Goal: Information Seeking & Learning: Learn about a topic

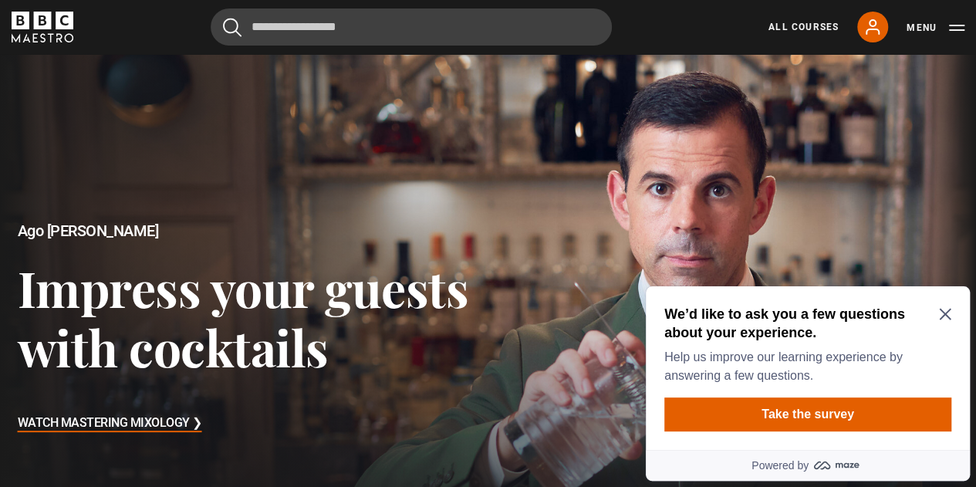
click at [941, 308] on icon "Close Maze Prompt" at bounding box center [945, 314] width 12 height 12
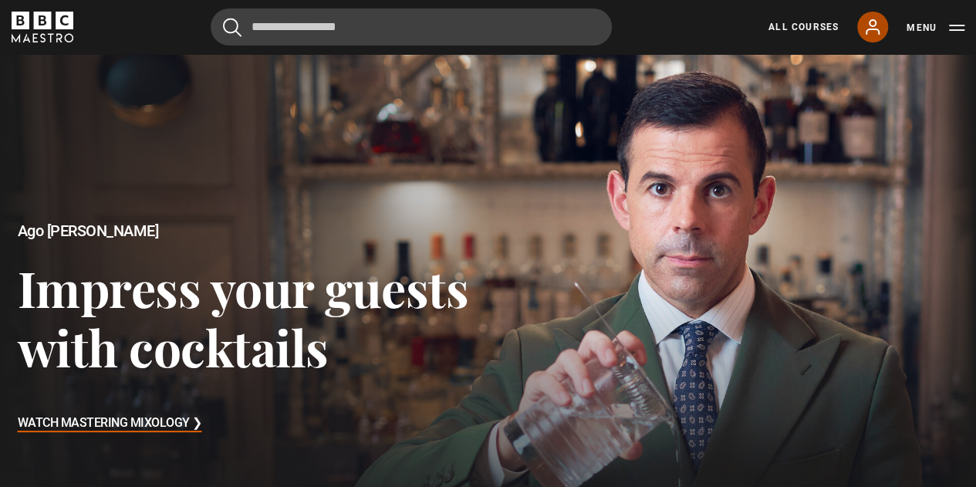
click at [880, 27] on icon at bounding box center [872, 27] width 19 height 19
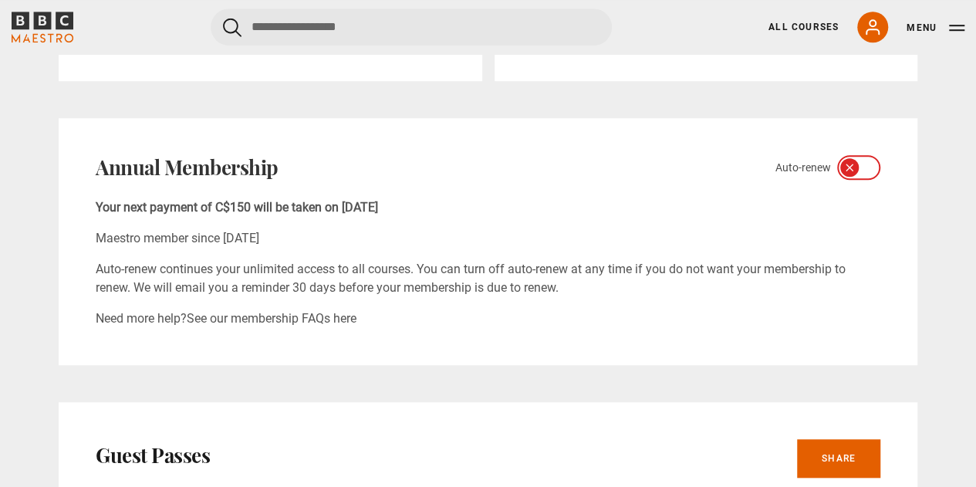
scroll to position [492, 0]
click at [863, 165] on icon at bounding box center [868, 167] width 12 height 12
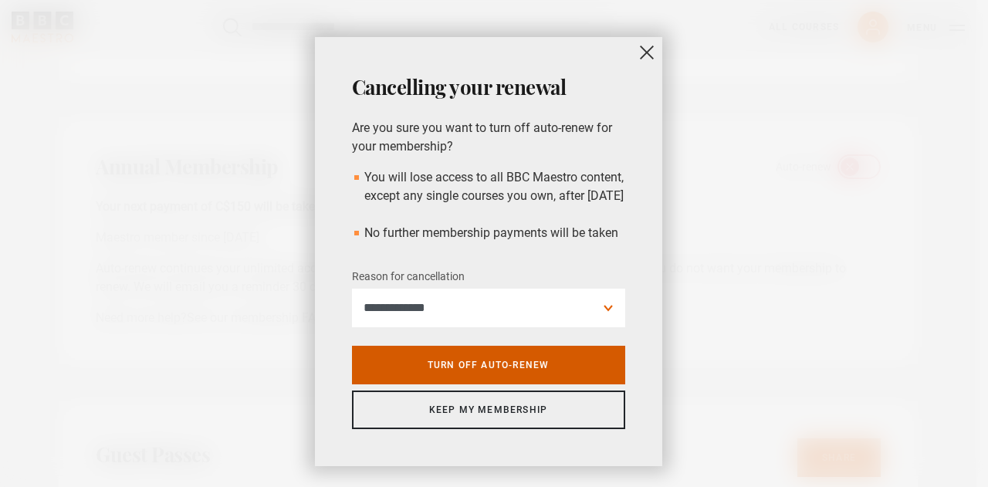
click at [546, 380] on link "Turn off auto-renew" at bounding box center [488, 365] width 273 height 39
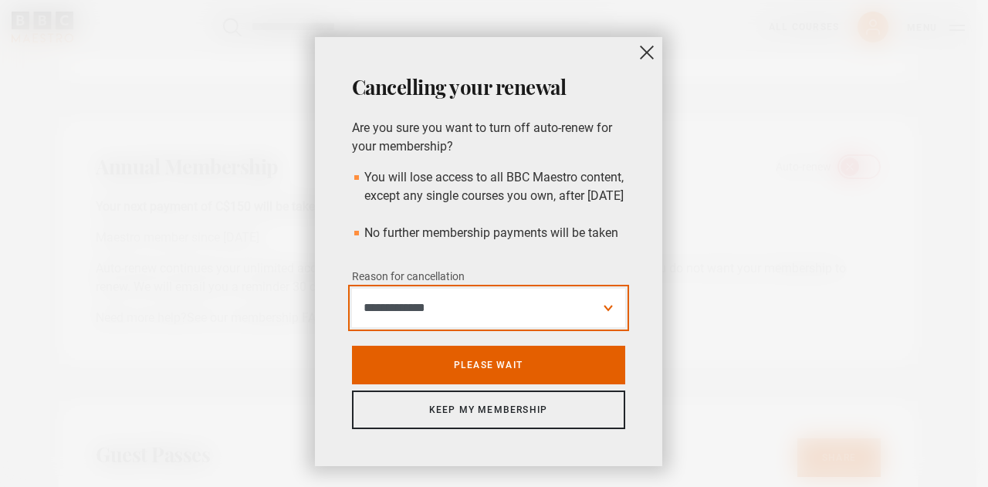
click at [600, 327] on select "**********" at bounding box center [488, 308] width 273 height 39
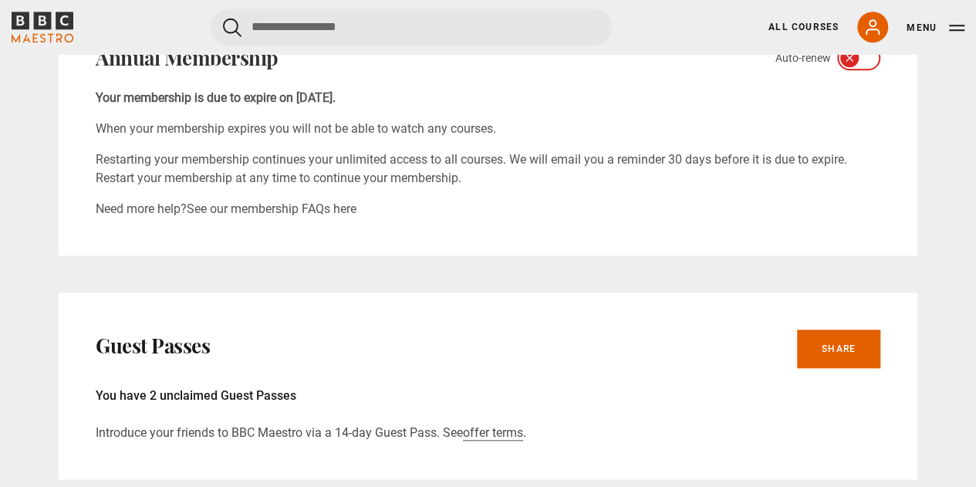
scroll to position [582, 0]
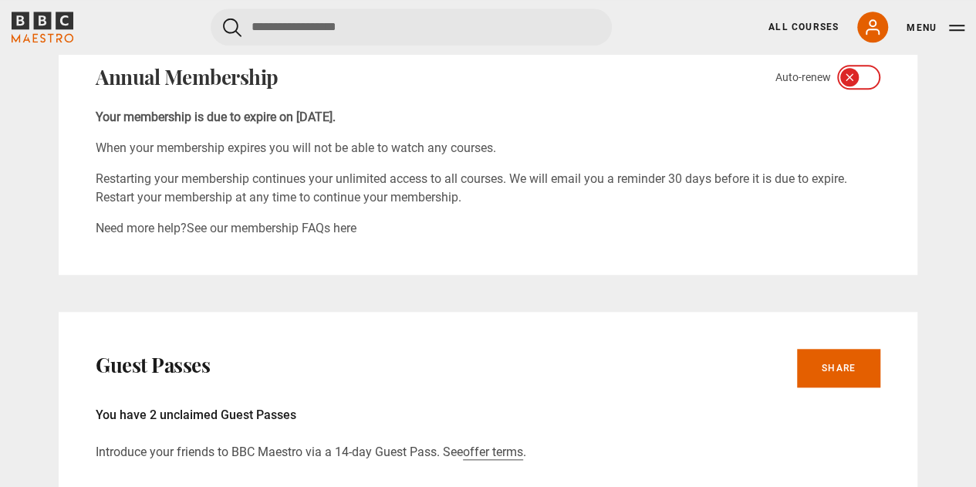
click at [866, 74] on icon at bounding box center [868, 77] width 12 height 12
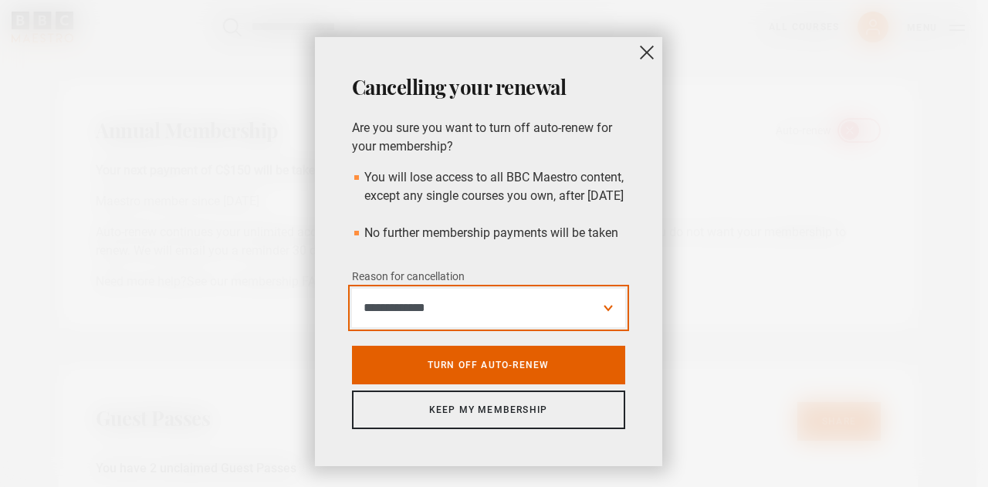
click at [600, 320] on select "**********" at bounding box center [488, 308] width 273 height 39
select select "**********"
click at [352, 306] on select "**********" at bounding box center [488, 308] width 273 height 39
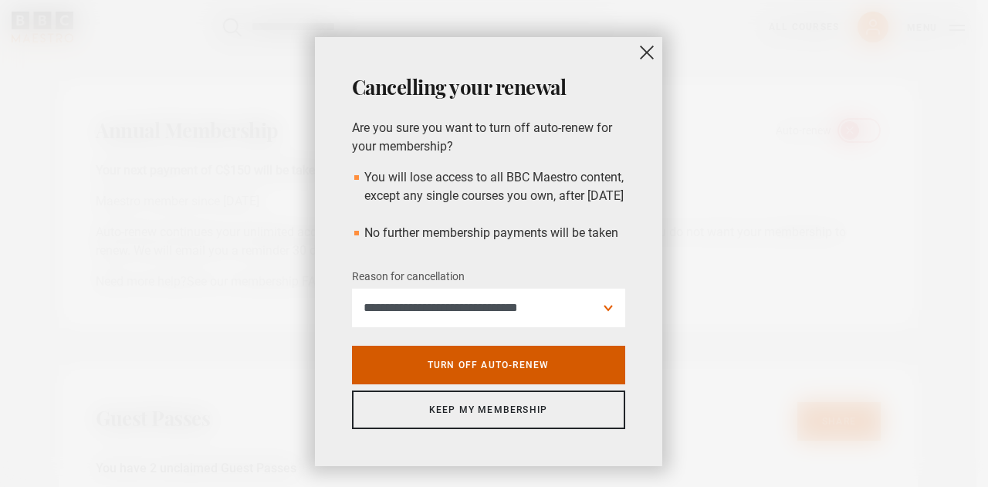
click at [551, 384] on link "Turn off auto-renew" at bounding box center [488, 365] width 273 height 39
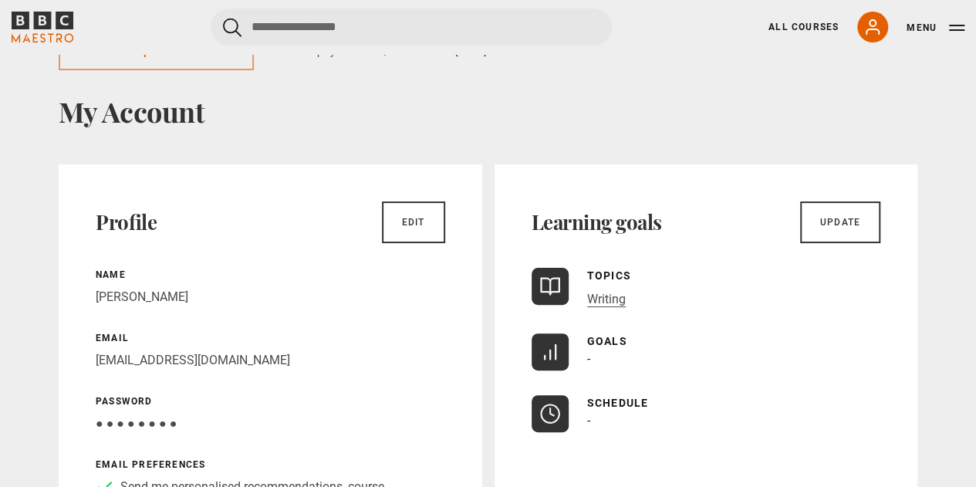
scroll to position [0, 0]
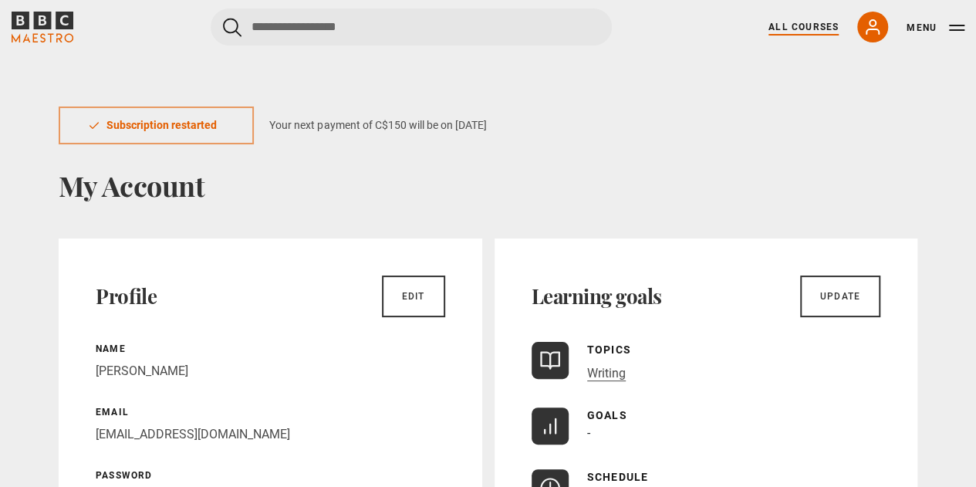
click at [809, 29] on link "All Courses" at bounding box center [804, 27] width 70 height 14
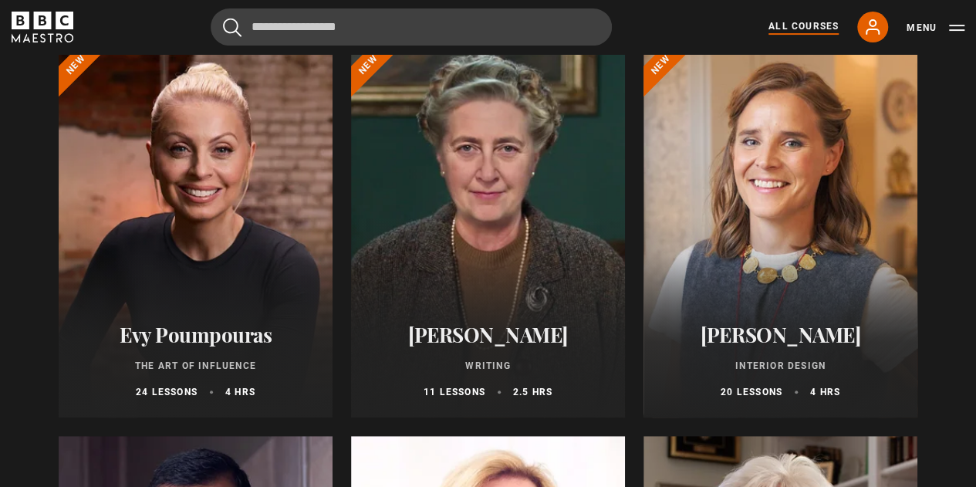
scroll to position [201, 0]
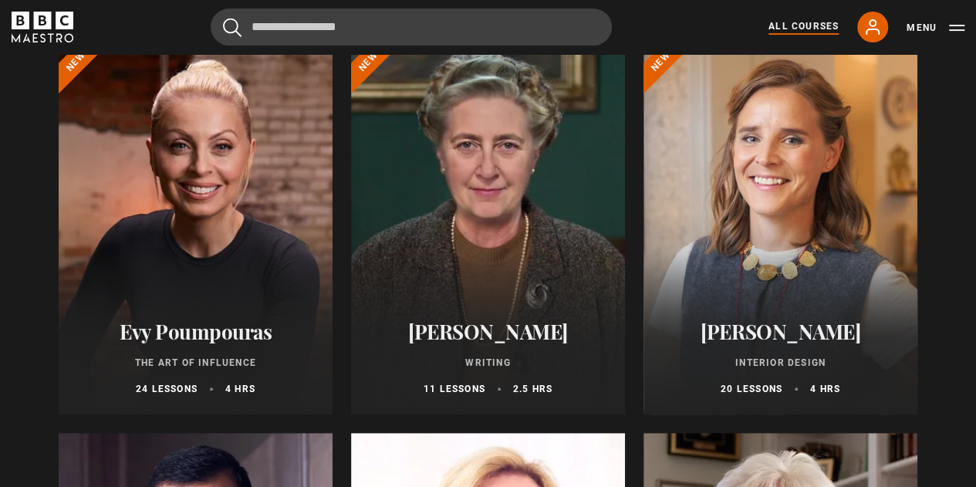
click at [493, 362] on p "Writing" at bounding box center [488, 363] width 237 height 14
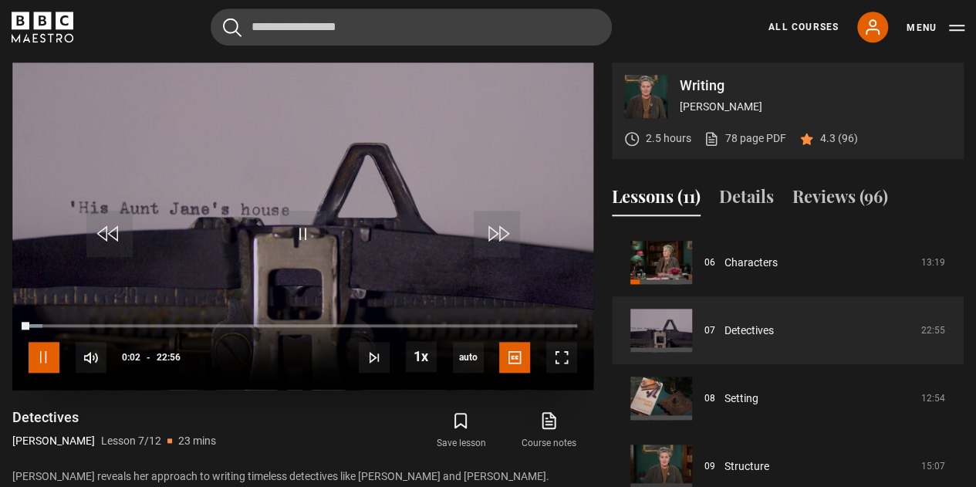
click at [43, 345] on span "Video Player" at bounding box center [44, 357] width 31 height 31
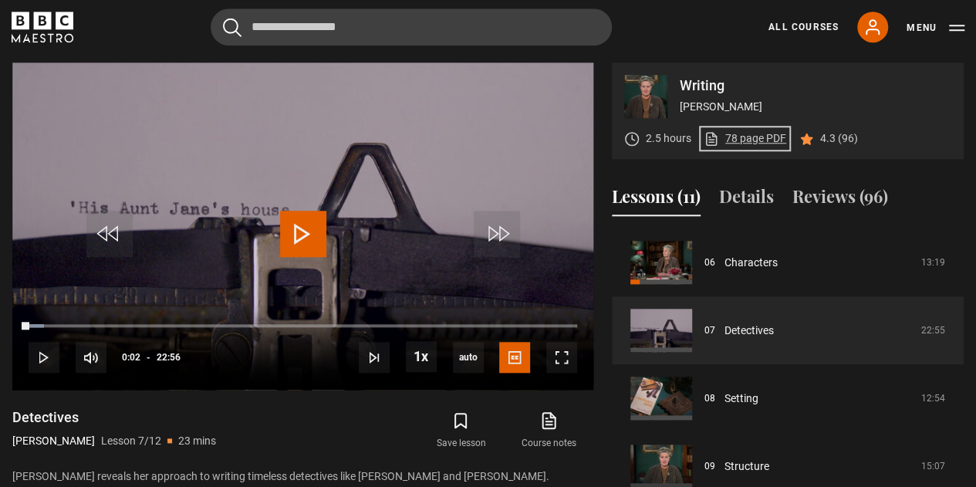
click at [733, 133] on link "78 page PDF (opens in new tab)" at bounding box center [745, 138] width 83 height 16
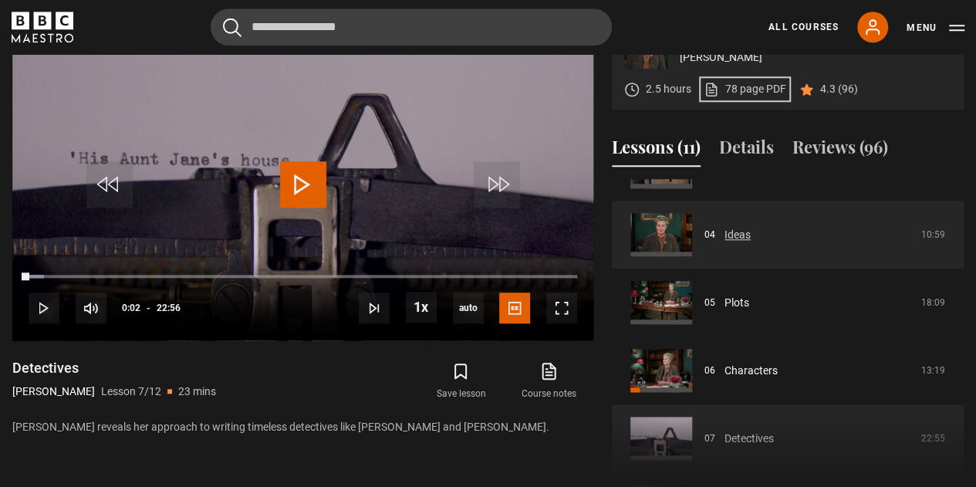
scroll to position [252, 0]
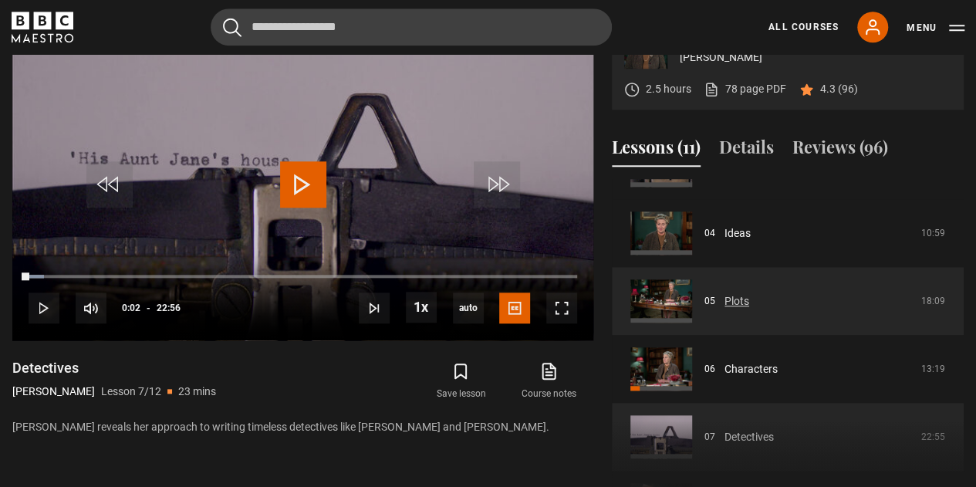
click at [738, 296] on link "Plots" at bounding box center [737, 301] width 25 height 16
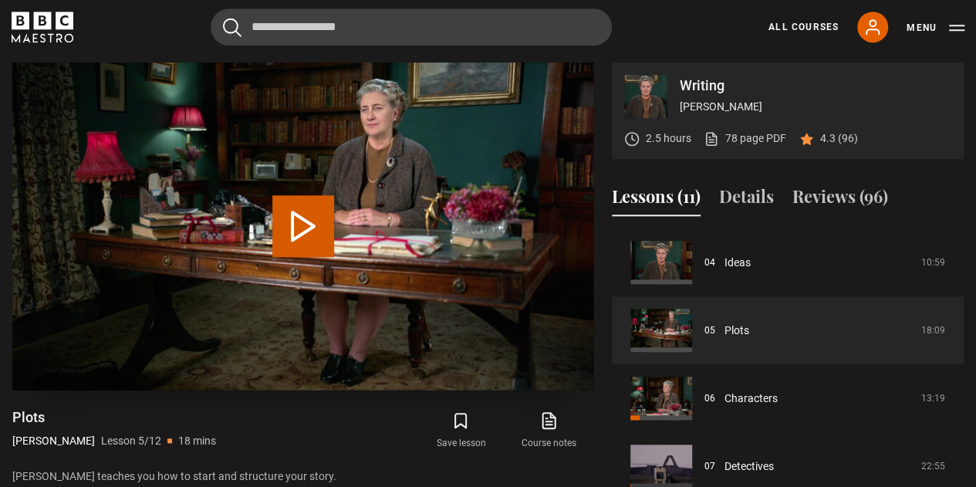
click at [301, 223] on button "Play Lesson Plots" at bounding box center [303, 226] width 62 height 62
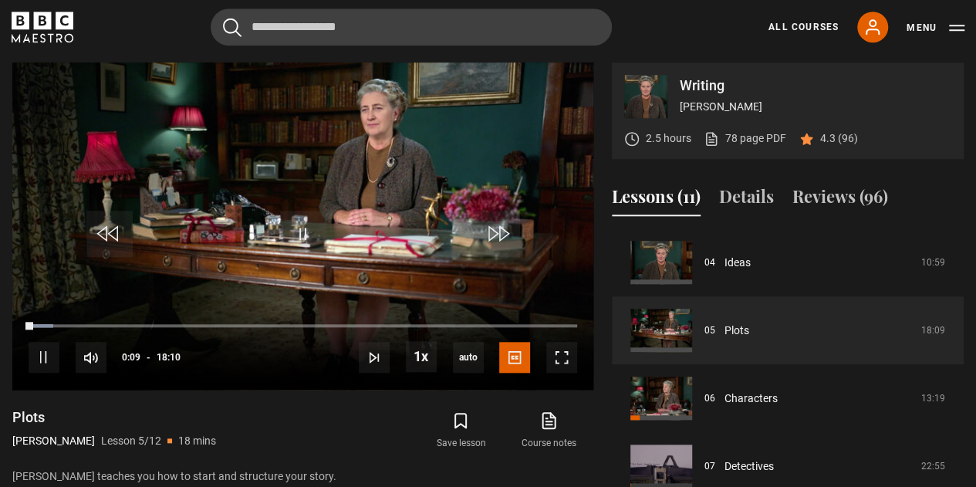
click at [603, 248] on div "Writing [PERSON_NAME] 2.5 hours 78 page PDF (opens in new tab) 4.3 (96) Video P…" at bounding box center [487, 312] width 951 height 499
drag, startPoint x: 568, startPoint y: 359, endPoint x: 568, endPoint y: 452, distance: 93.4
click at [568, 359] on span "Video Player" at bounding box center [561, 357] width 31 height 31
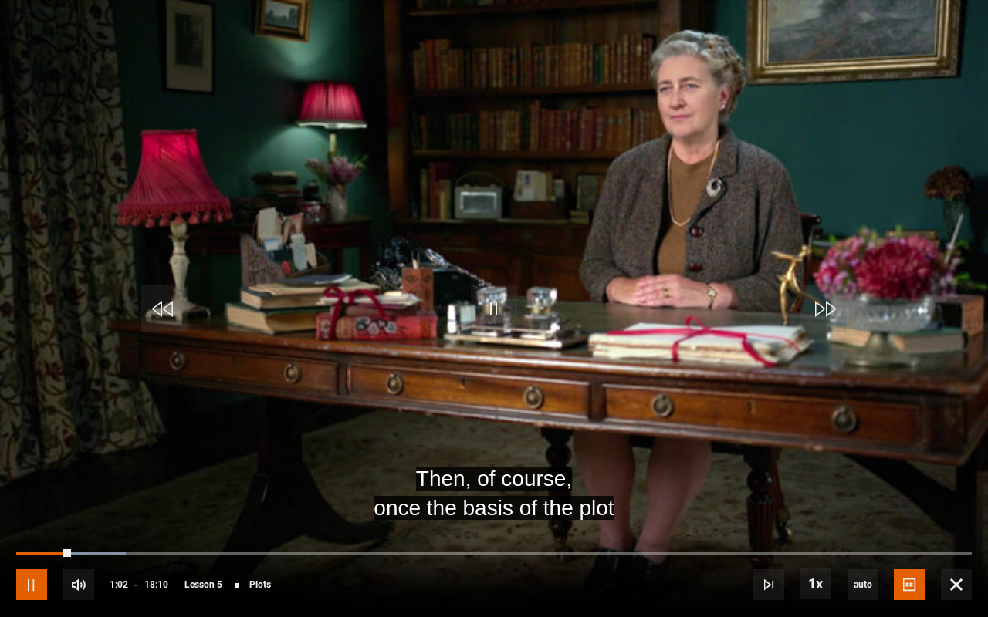
click at [39, 486] on span "Video Player" at bounding box center [31, 584] width 31 height 31
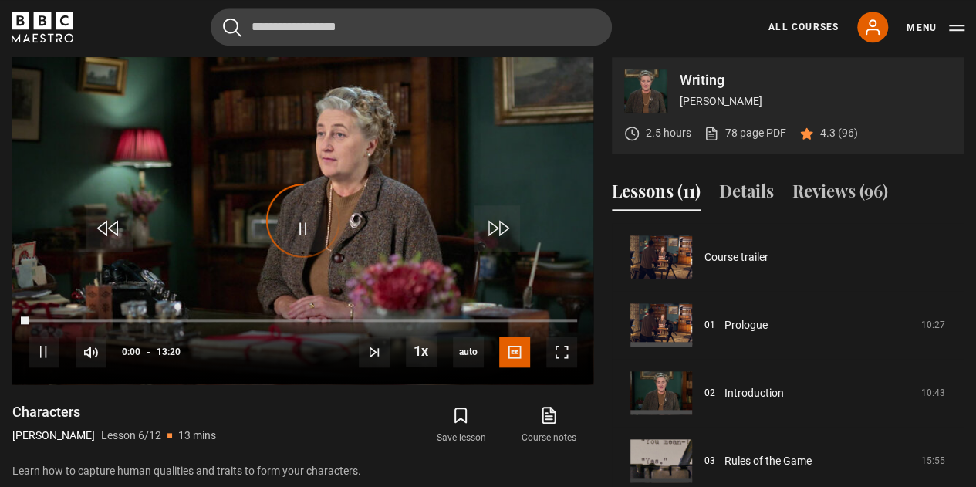
scroll to position [340, 0]
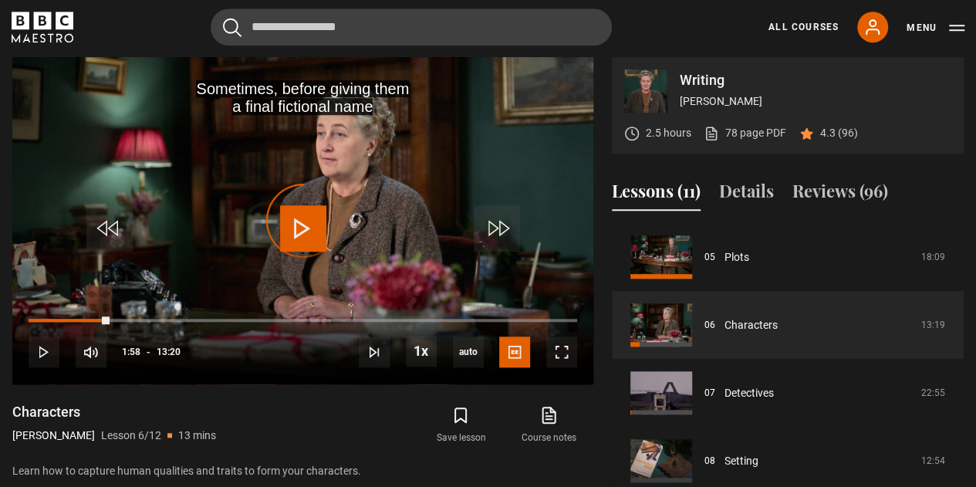
drag, startPoint x: 110, startPoint y: 316, endPoint x: 6, endPoint y: 313, distance: 103.4
click at [6, 313] on div "Writing [PERSON_NAME] 2.5 hours 78 page PDF (opens in new tab) 4.3 (96) Sometim…" at bounding box center [488, 306] width 976 height 499
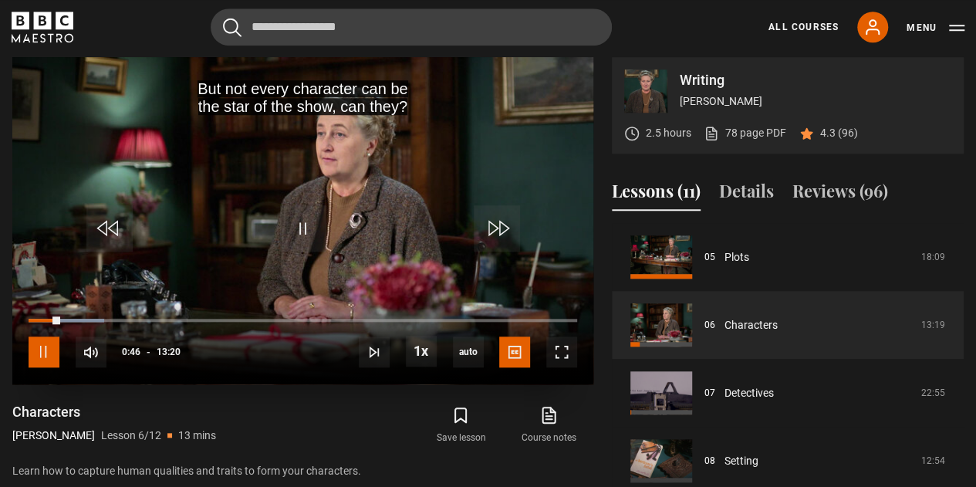
click at [49, 354] on span "Video Player" at bounding box center [44, 351] width 31 height 31
click at [295, 214] on span "Video Player" at bounding box center [303, 228] width 46 height 46
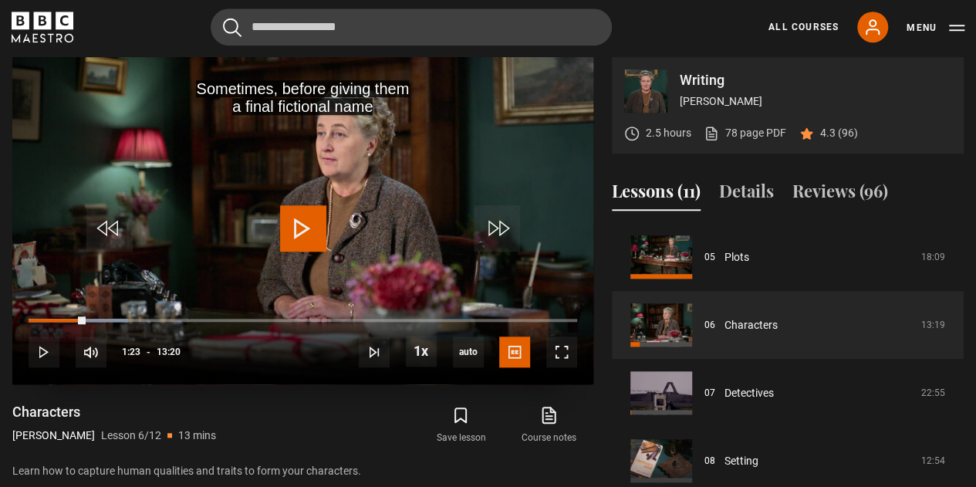
click at [295, 214] on span "Video Player" at bounding box center [303, 228] width 46 height 46
